Goal: Task Accomplishment & Management: Complete application form

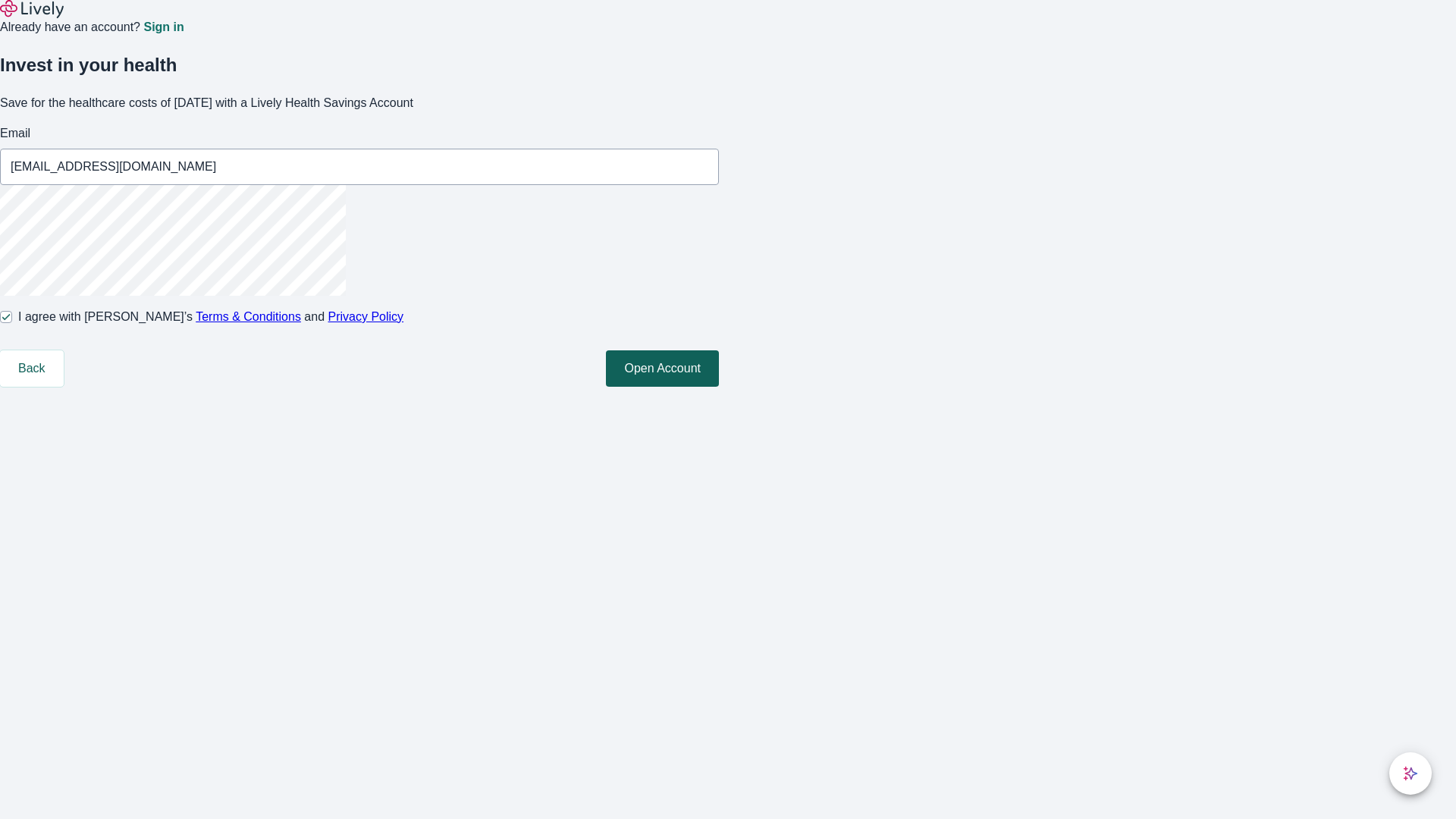
click at [719, 387] on button "Open Account" at bounding box center [662, 368] width 113 height 36
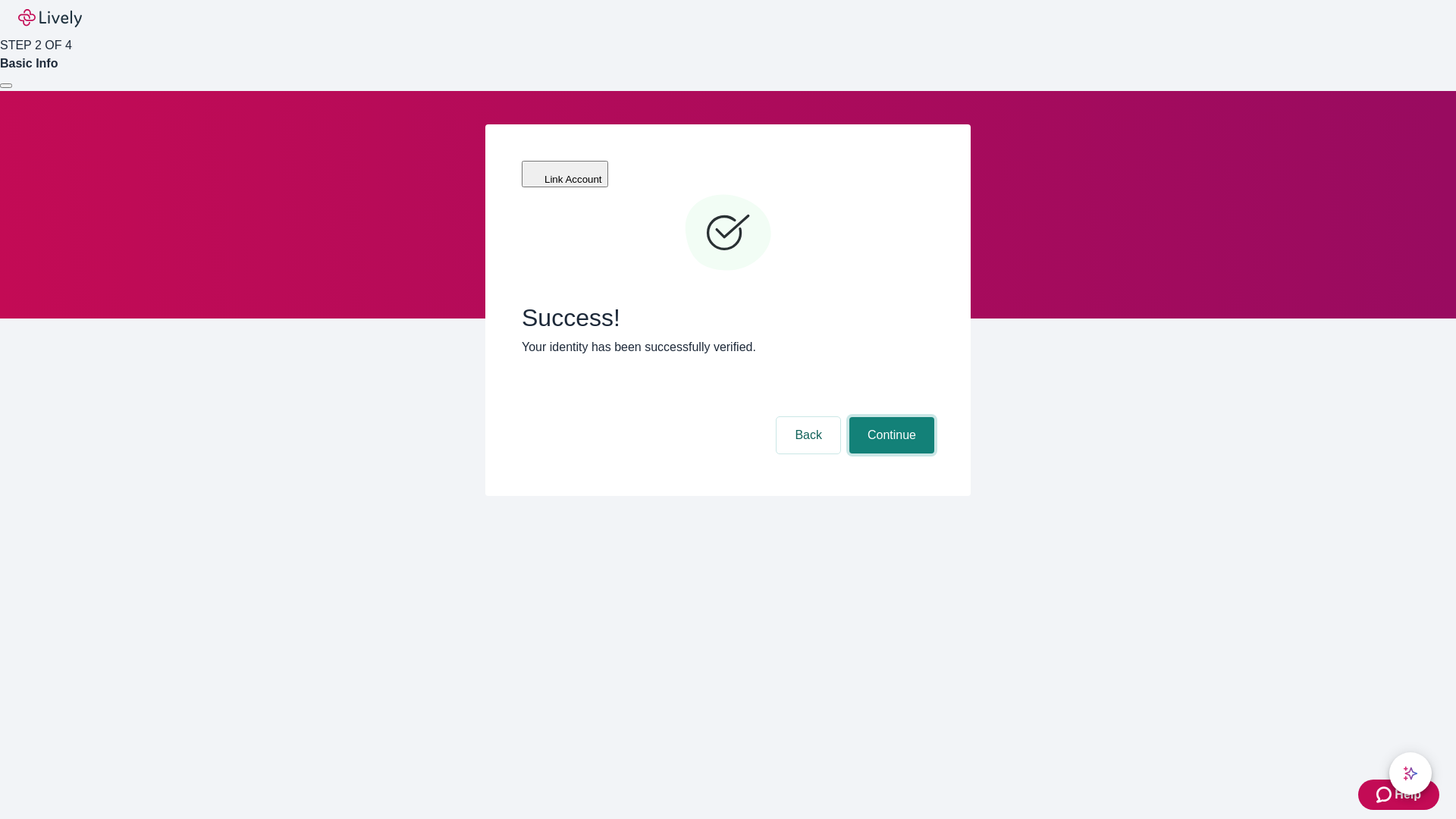
click at [890, 417] on button "Continue" at bounding box center [891, 435] width 85 height 36
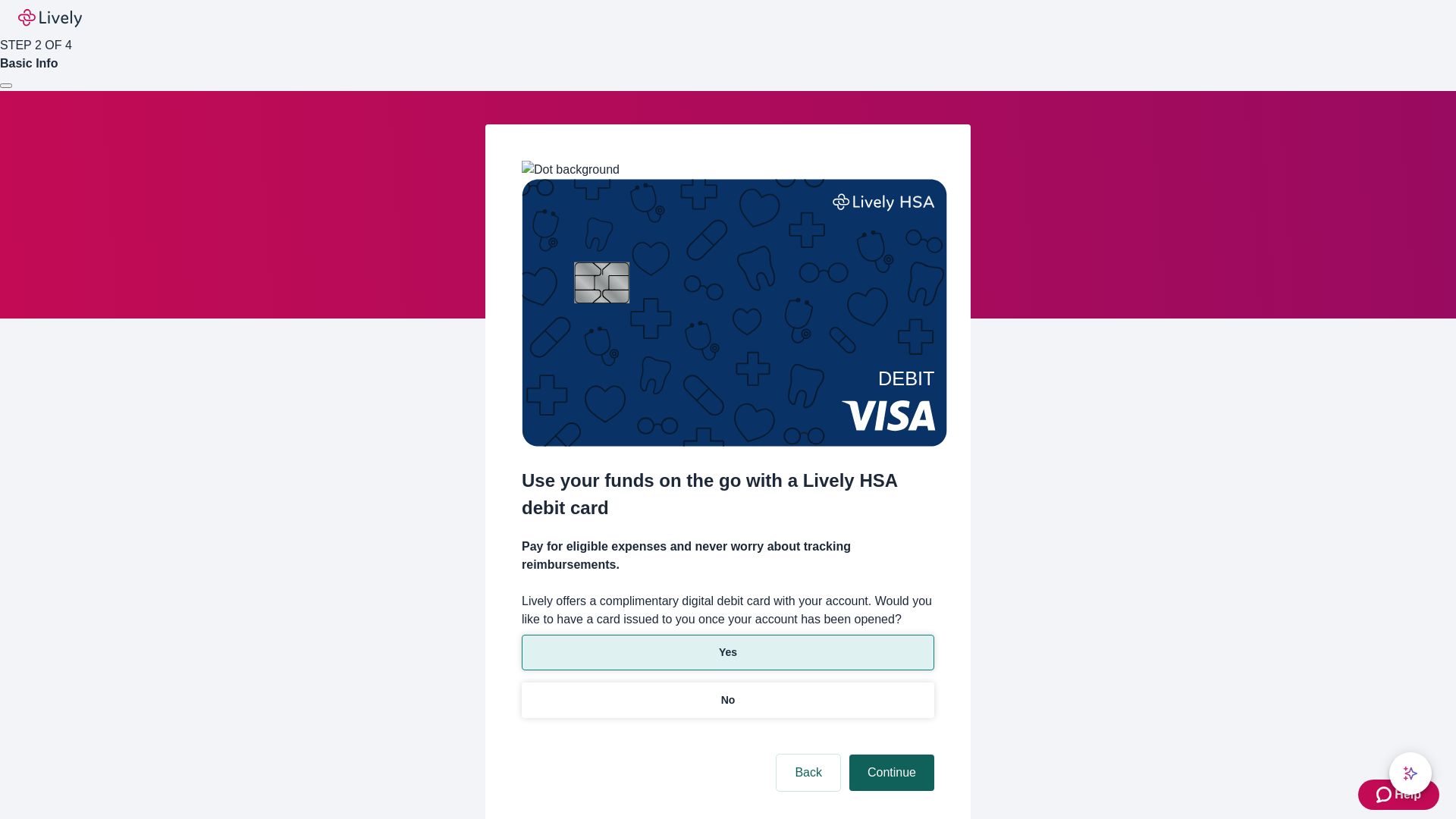
click at [727, 645] on p "Yes" at bounding box center [728, 652] width 19 height 16
click at [890, 755] on button "Continue" at bounding box center [891, 773] width 85 height 36
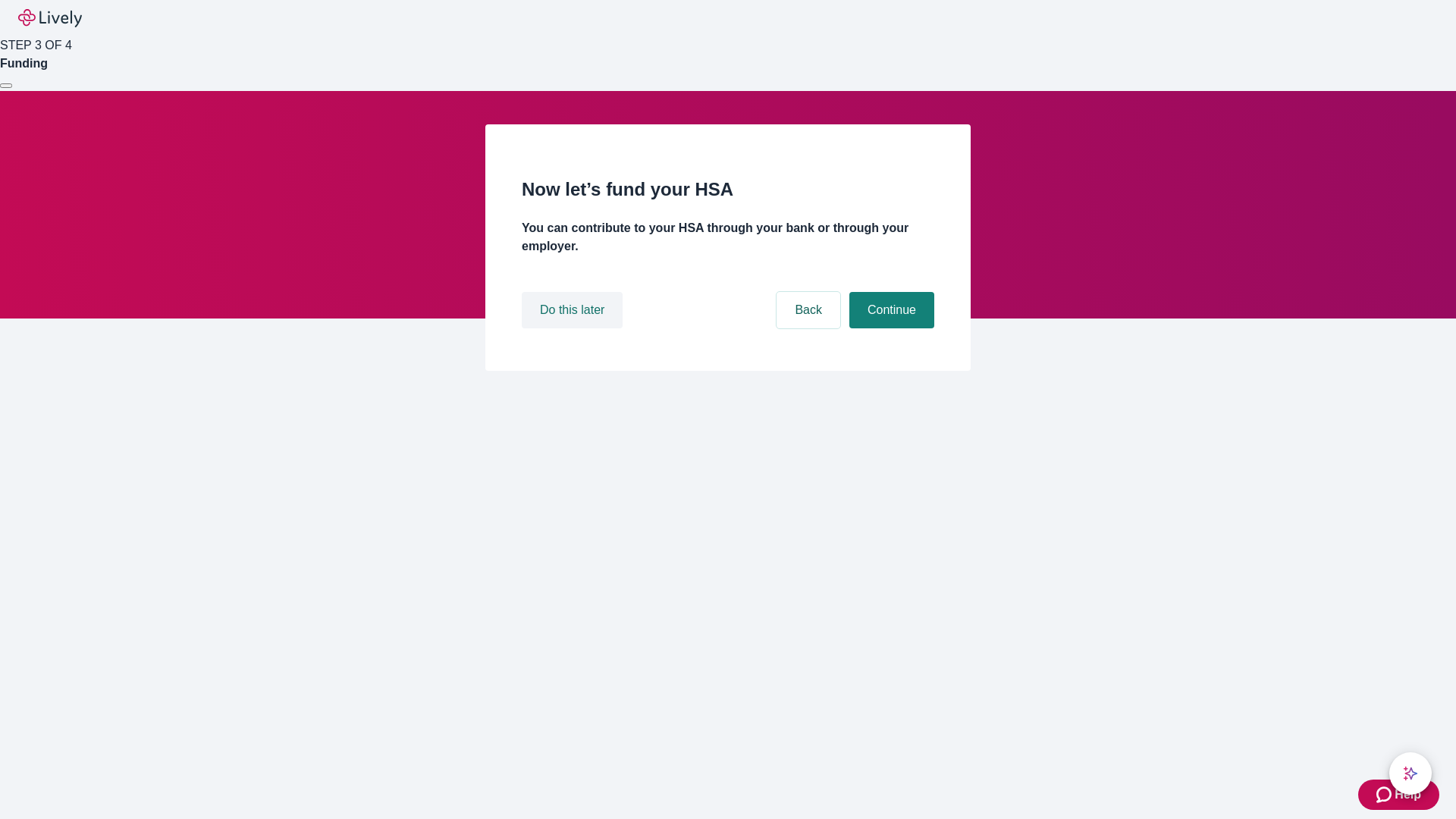
click at [574, 329] on button "Do this later" at bounding box center [572, 310] width 101 height 36
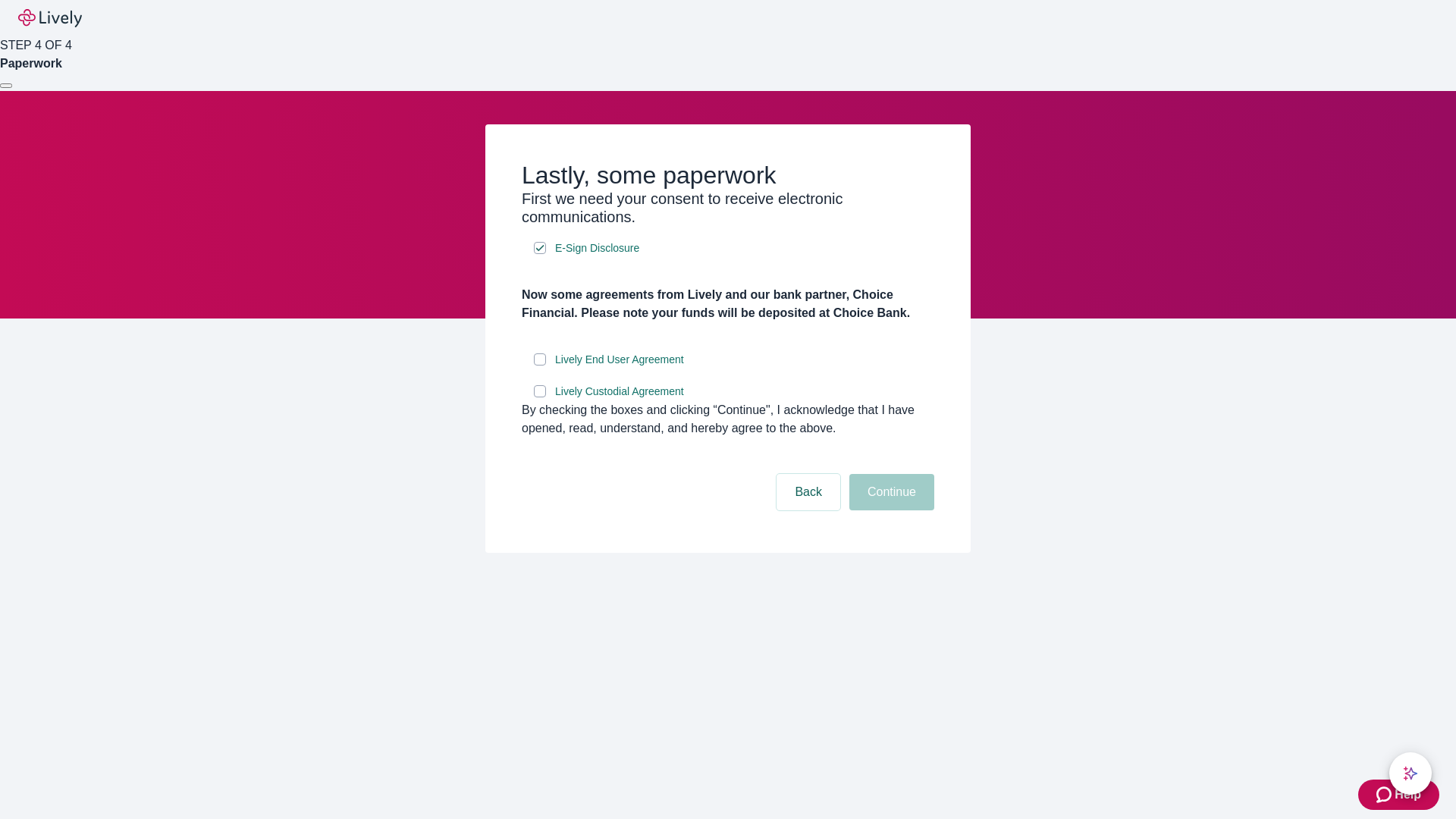
click at [540, 366] on input "Lively End User Agreement" at bounding box center [540, 359] width 12 height 12
checkbox input "true"
click at [540, 397] on input "Lively Custodial Agreement" at bounding box center [540, 392] width 12 height 12
checkbox input "true"
click at [890, 511] on button "Continue" at bounding box center [891, 492] width 85 height 36
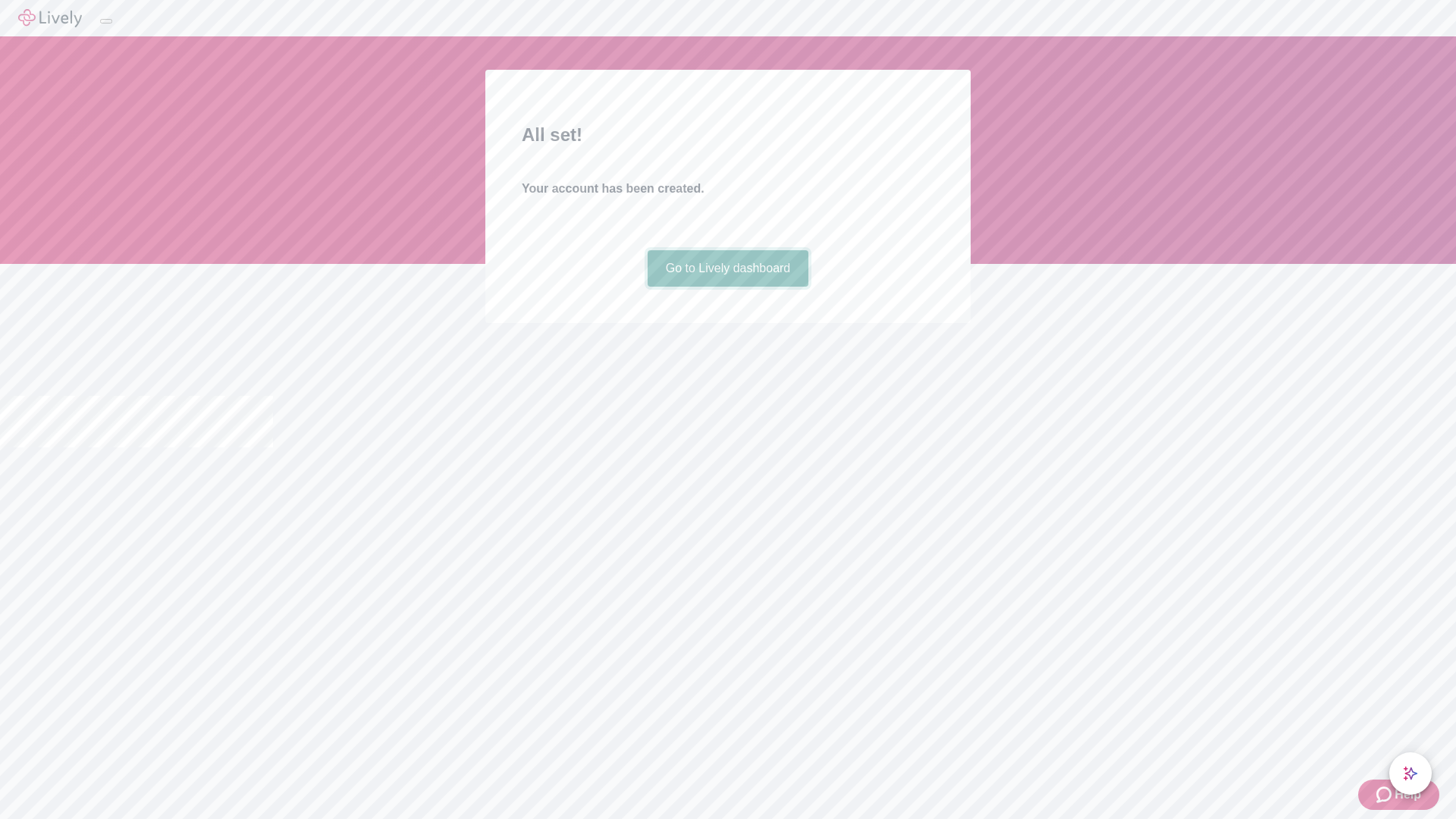
click at [727, 287] on link "Go to Lively dashboard" at bounding box center [728, 268] width 161 height 36
